Goal: Check status

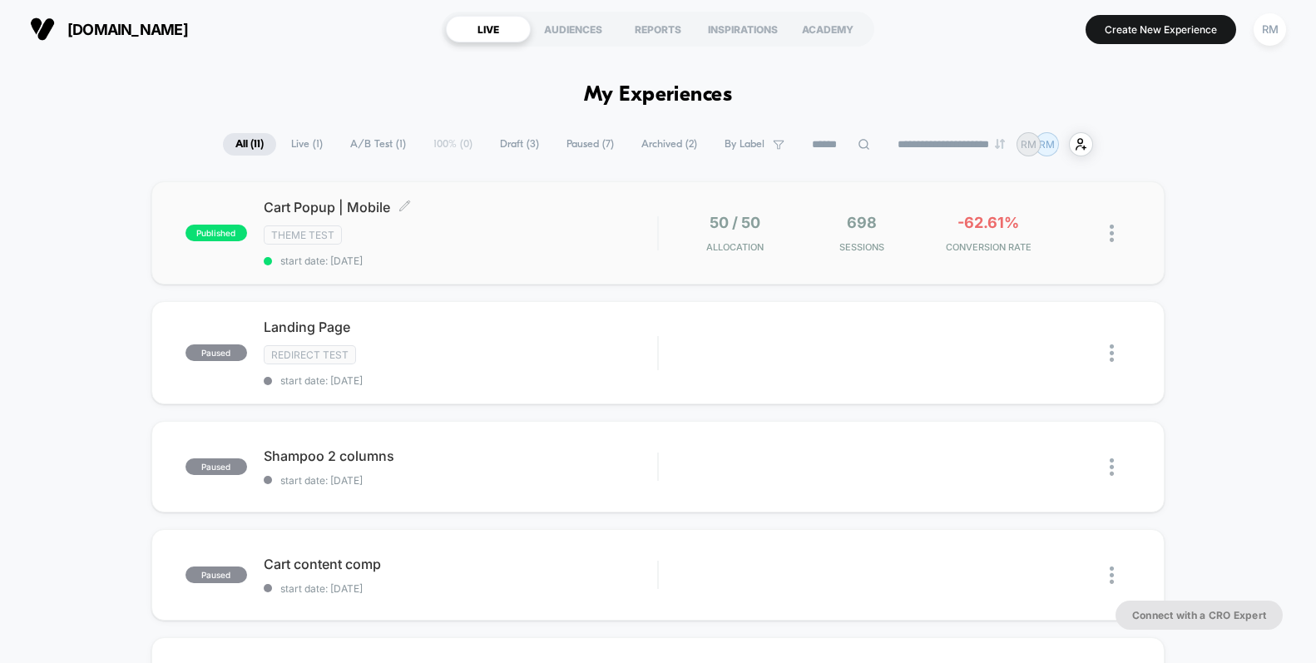
click at [570, 210] on span "Cart Popup | Mobile Click to edit experience details" at bounding box center [461, 207] width 394 height 17
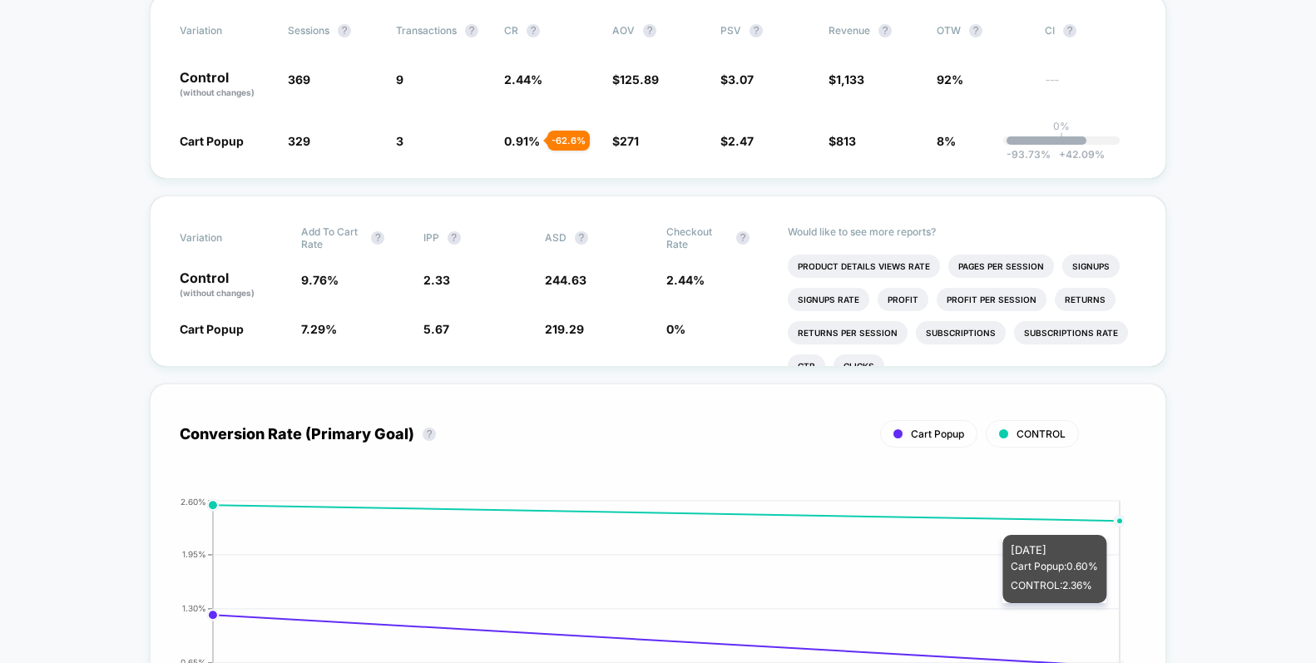
scroll to position [592, 0]
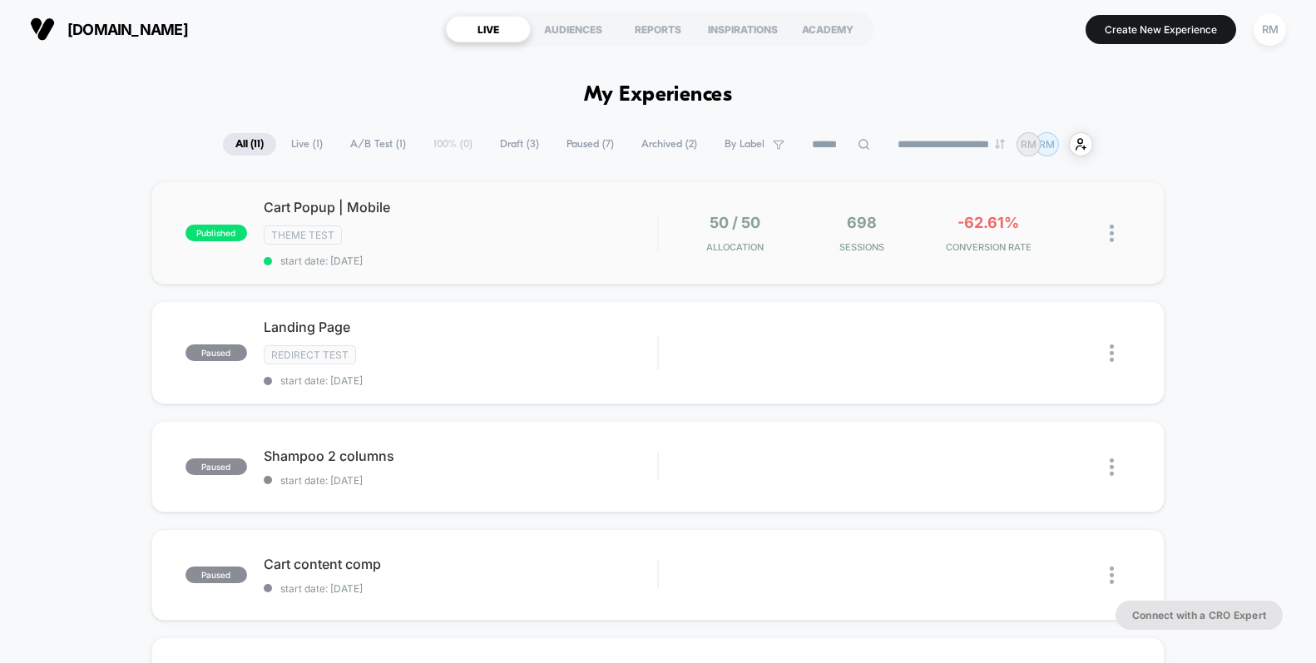
click at [704, 245] on div "50 / 50 Allocation" at bounding box center [735, 233] width 119 height 39
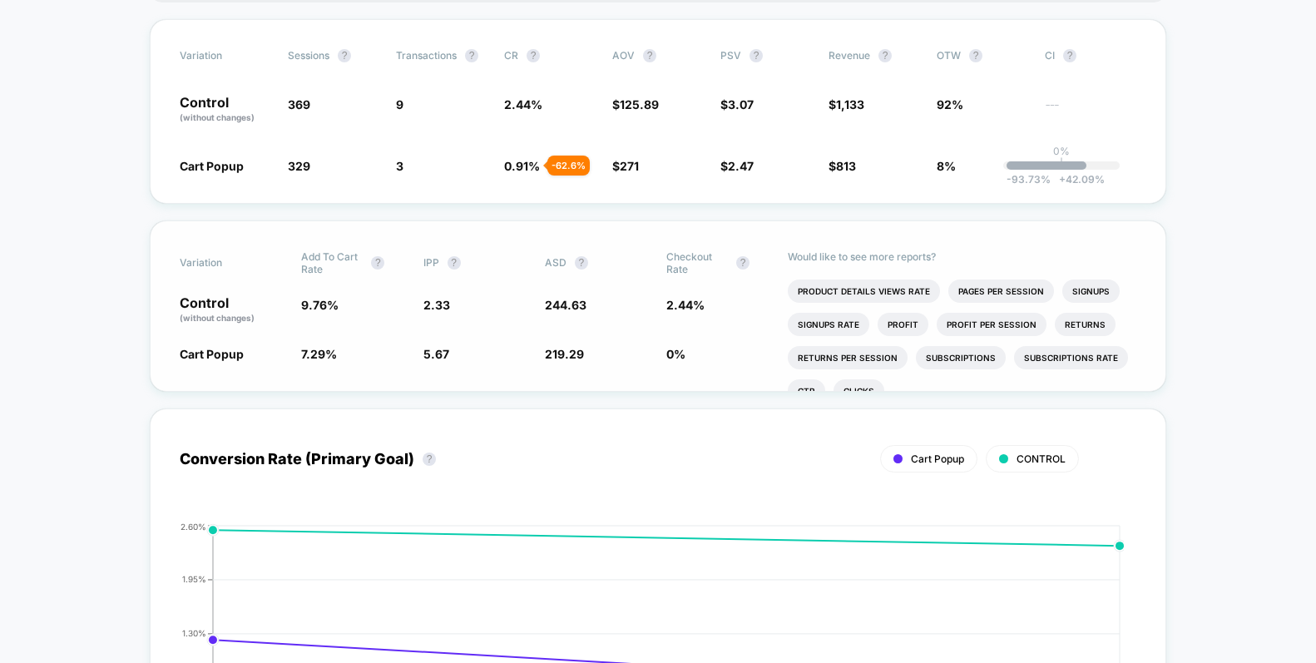
scroll to position [344, 0]
